Goal: Task Accomplishment & Management: Manage account settings

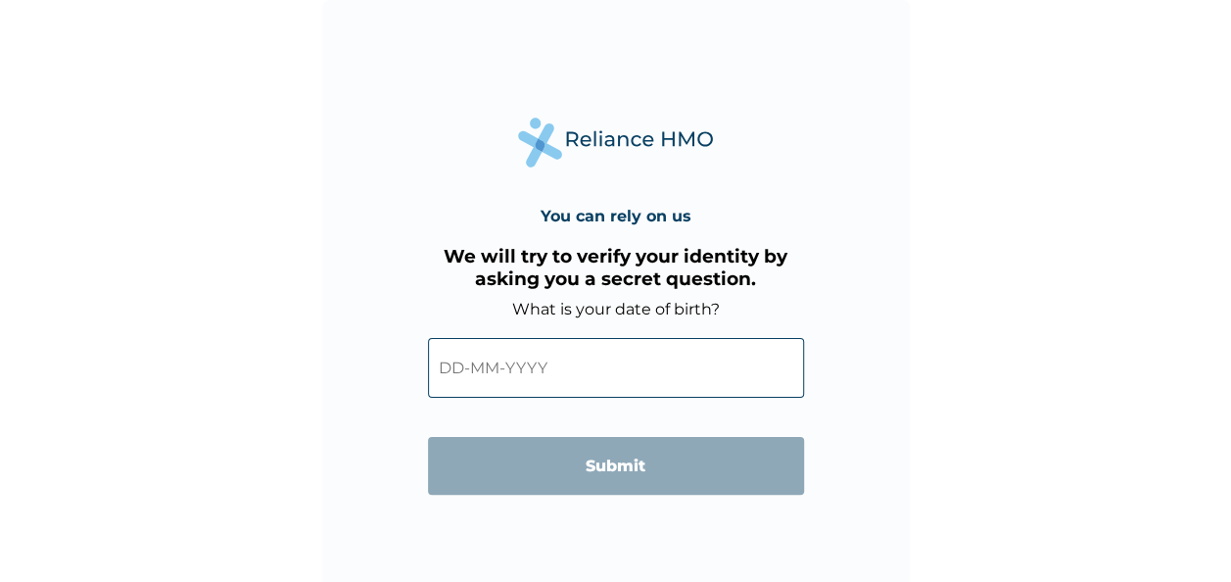
click at [466, 373] on input "text" at bounding box center [616, 368] width 376 height 60
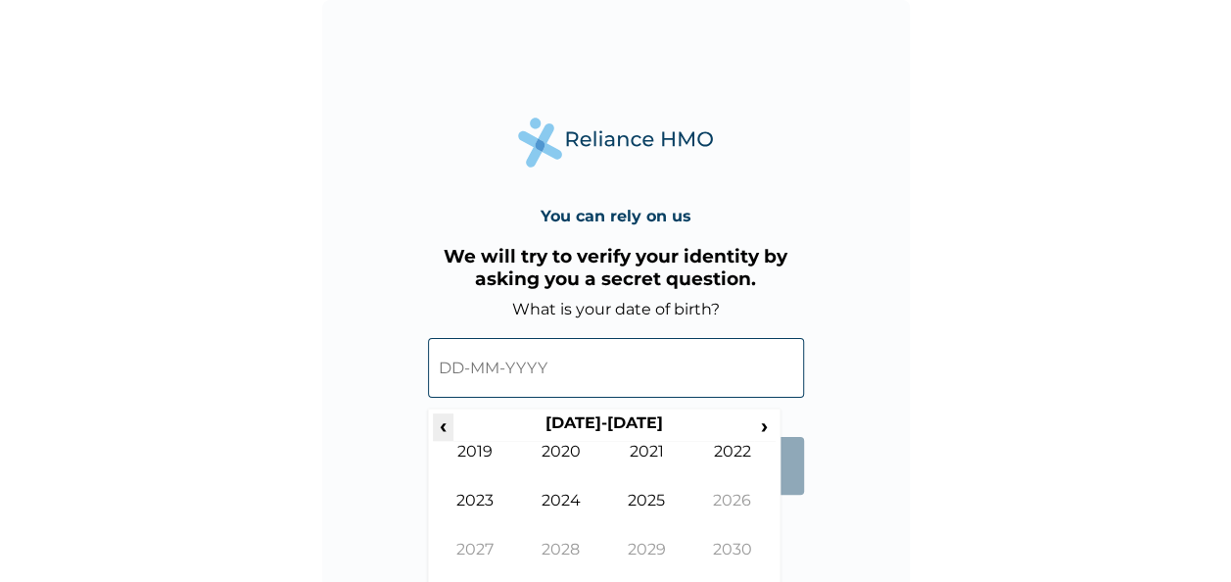
click at [443, 429] on span "‹" at bounding box center [443, 425] width 21 height 24
click at [440, 428] on span "‹" at bounding box center [443, 425] width 21 height 24
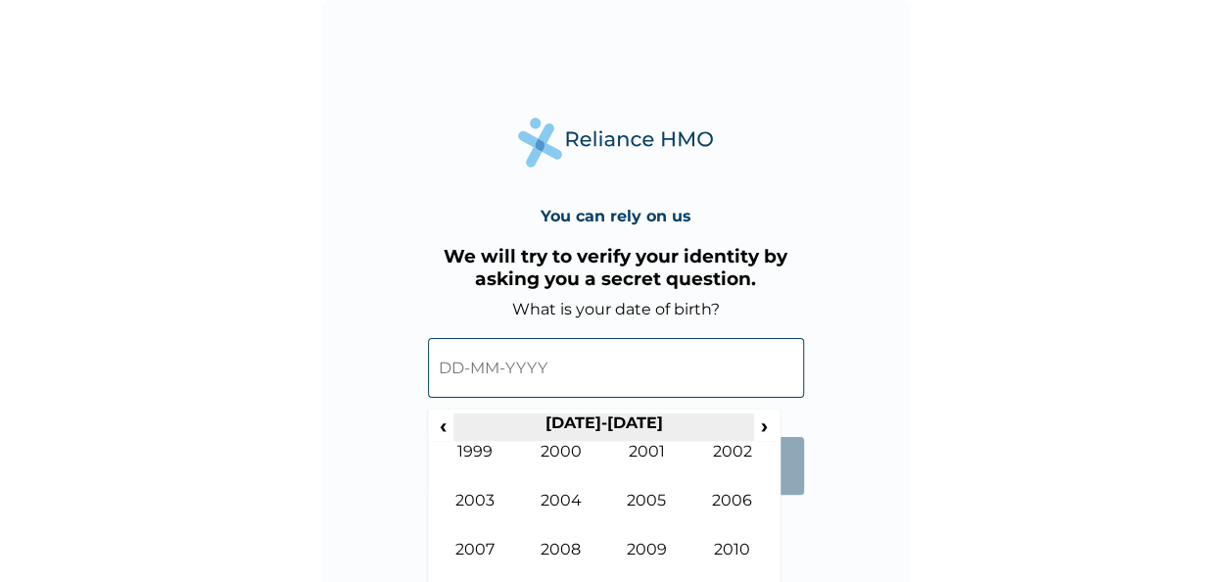
click at [454, 434] on th "2000-2009" at bounding box center [603, 426] width 301 height 27
click at [442, 428] on span "‹" at bounding box center [443, 425] width 21 height 24
click at [450, 437] on span "‹" at bounding box center [443, 425] width 21 height 24
click at [760, 437] on span "›" at bounding box center [765, 425] width 22 height 24
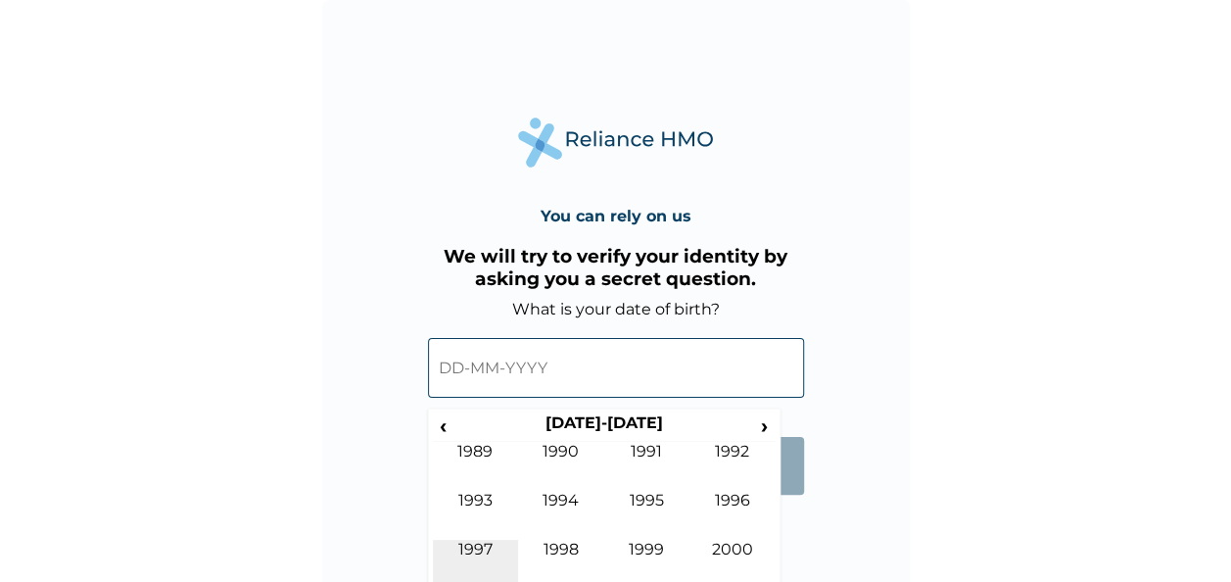
click at [480, 553] on td "1997" at bounding box center [476, 563] width 86 height 49
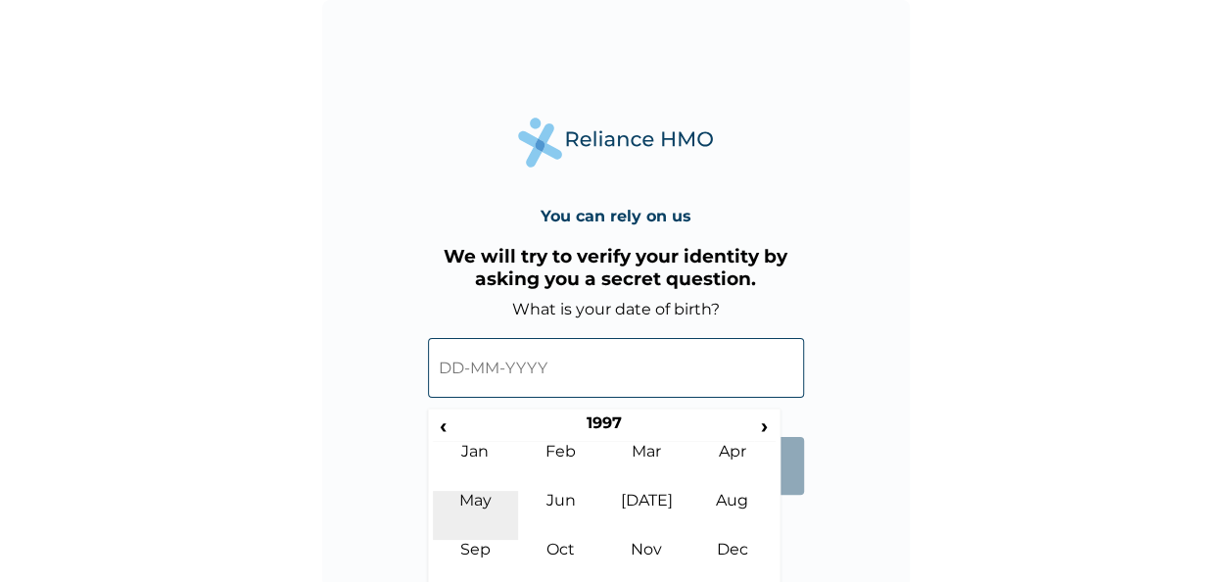
click at [483, 514] on td "May" at bounding box center [476, 515] width 86 height 49
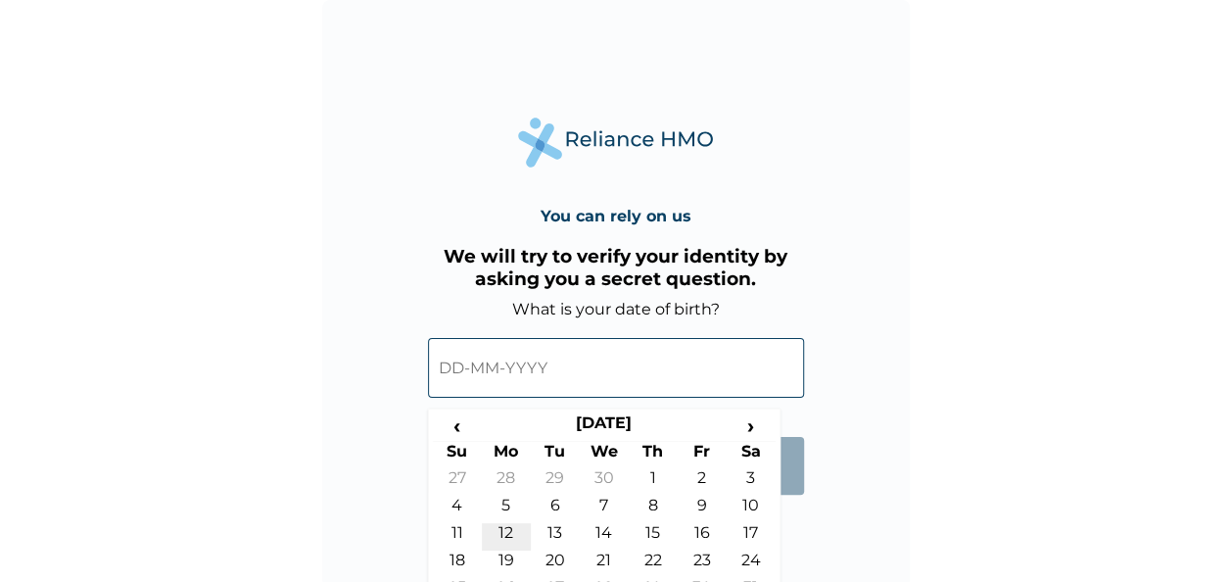
click at [501, 533] on td "12" at bounding box center [506, 536] width 49 height 27
type input "12-05-1997"
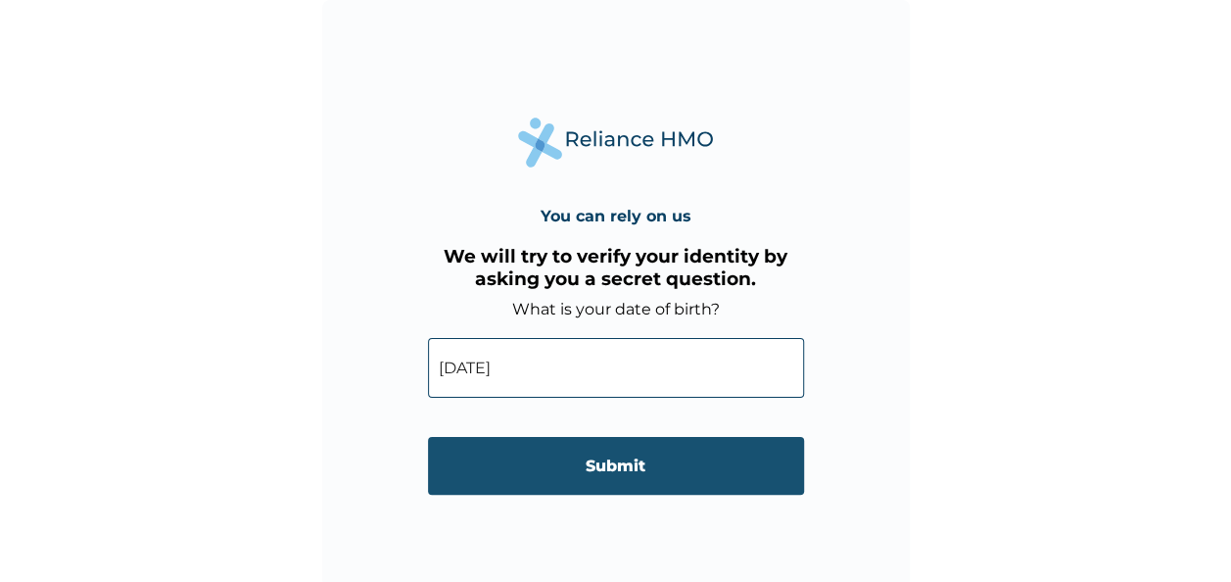
click at [673, 471] on input "Submit" at bounding box center [616, 466] width 376 height 58
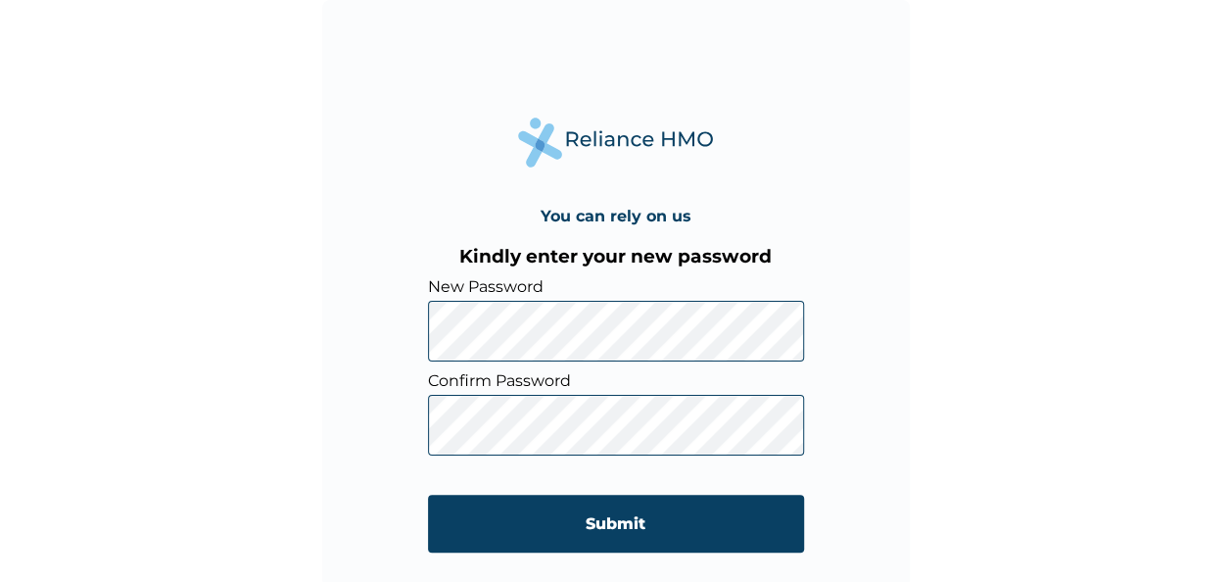
click at [909, 250] on div "You can rely on us Kindly enter your new password New Password Confirm Password…" at bounding box center [615, 291] width 1231 height 582
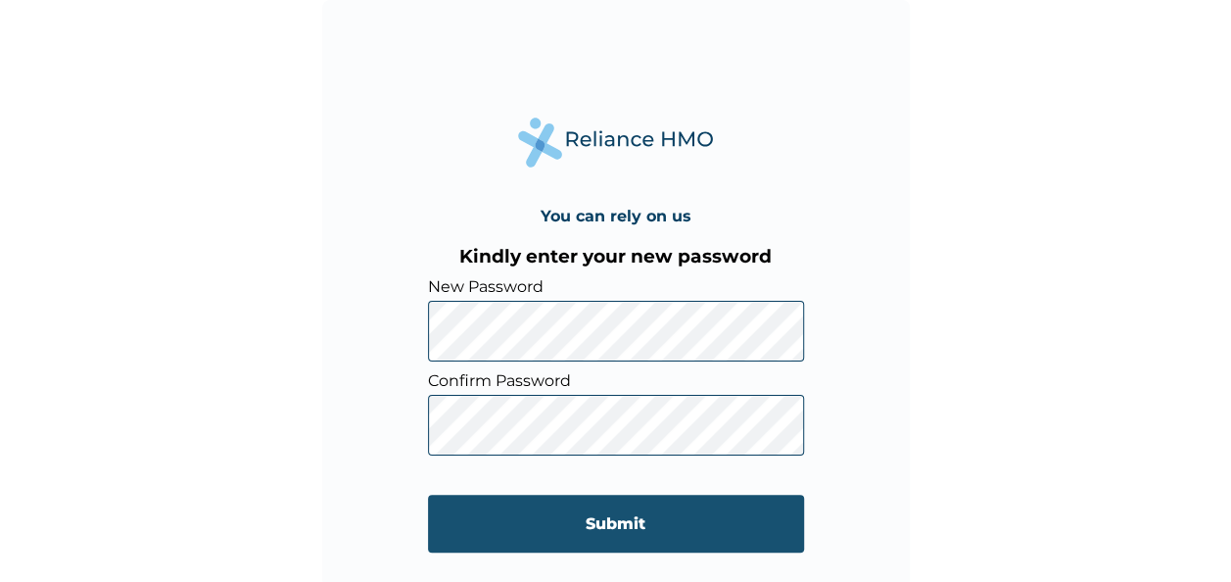
click at [672, 524] on input "Submit" at bounding box center [616, 523] width 376 height 58
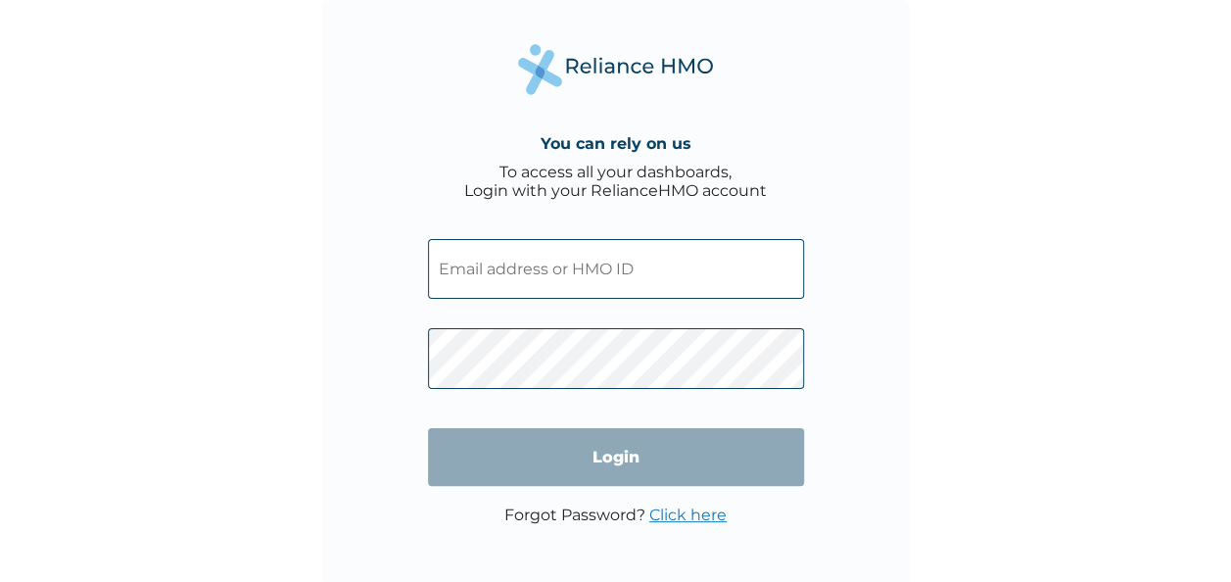
click at [503, 280] on input "text" at bounding box center [616, 269] width 376 height 60
type input "s"
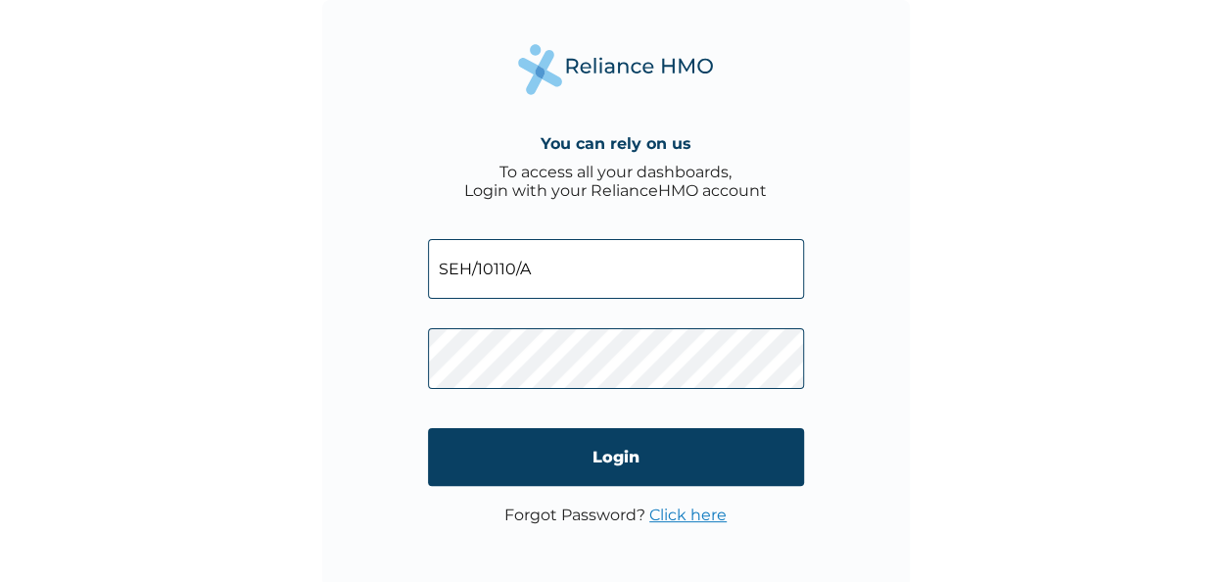
type input "SEH/10110/A"
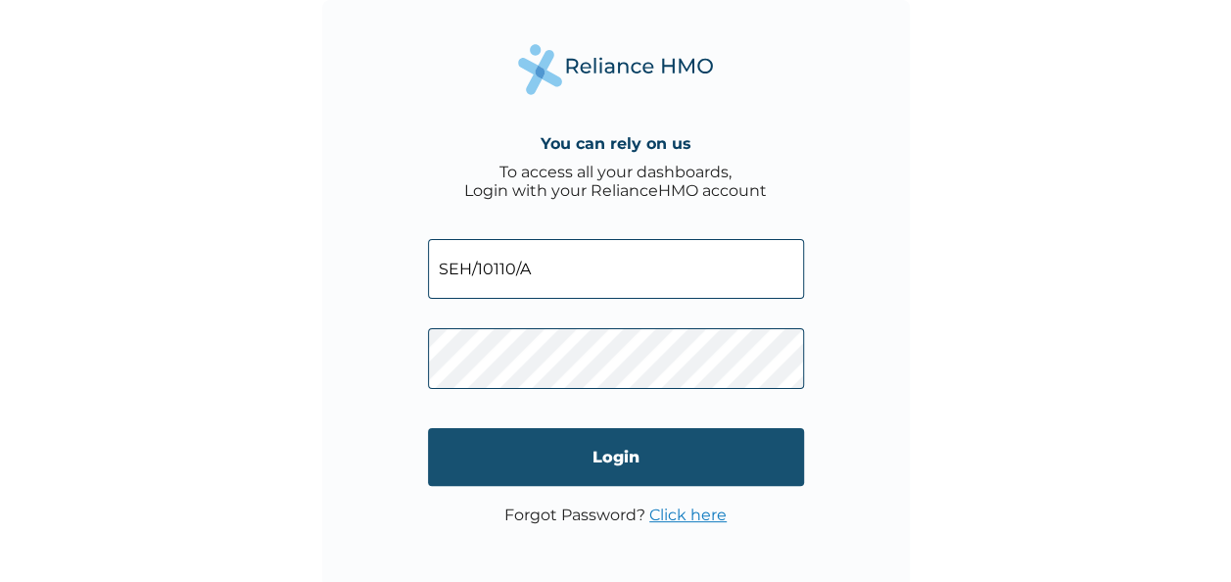
click at [617, 463] on input "Login" at bounding box center [616, 457] width 376 height 58
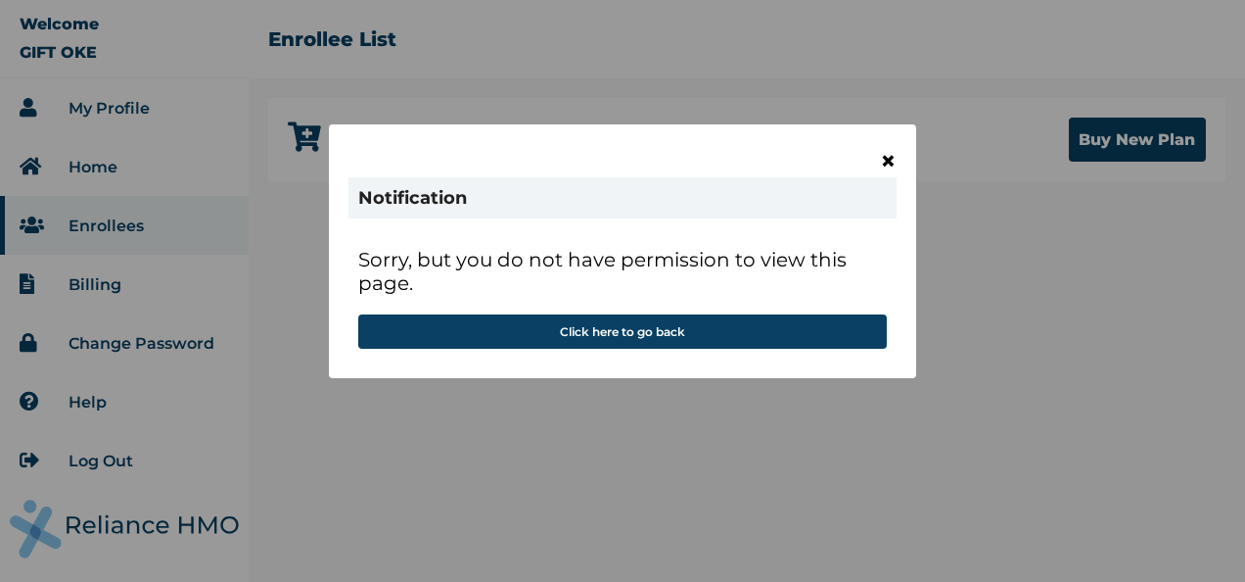
click at [890, 151] on span "×" at bounding box center [888, 160] width 17 height 33
